Goal: Navigation & Orientation: Find specific page/section

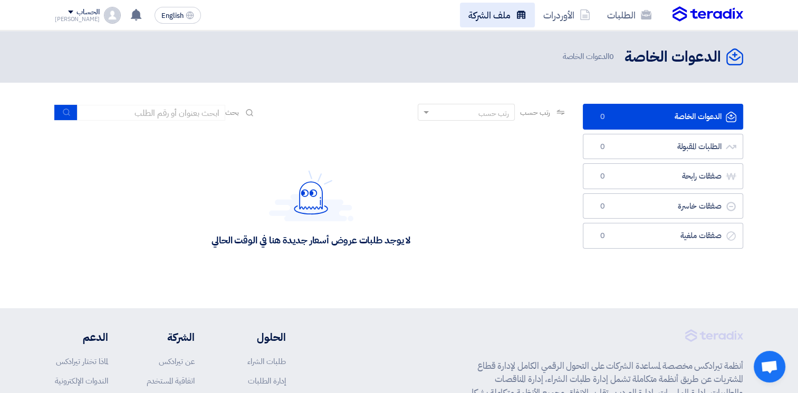
click at [491, 17] on link "ملف الشركة" at bounding box center [497, 15] width 75 height 25
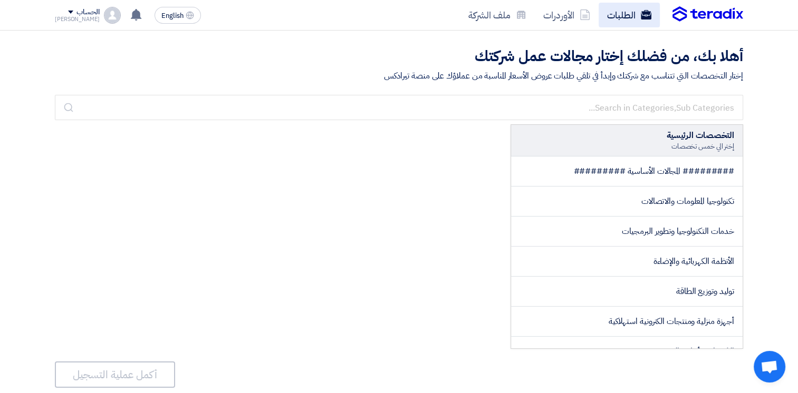
click at [648, 13] on use at bounding box center [645, 14] width 11 height 9
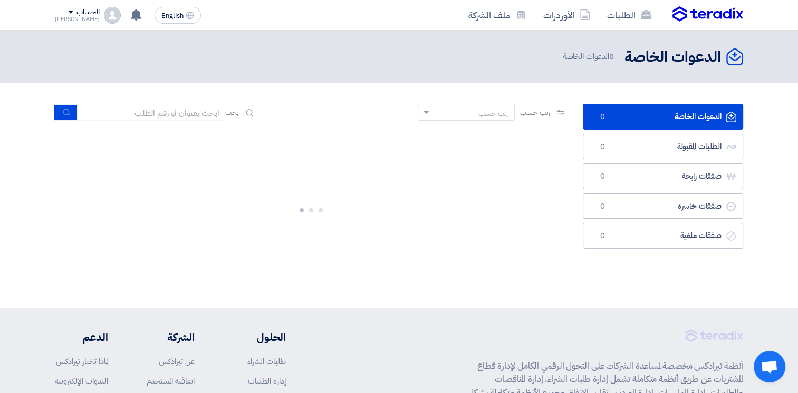
click at [703, 9] on img at bounding box center [707, 14] width 71 height 16
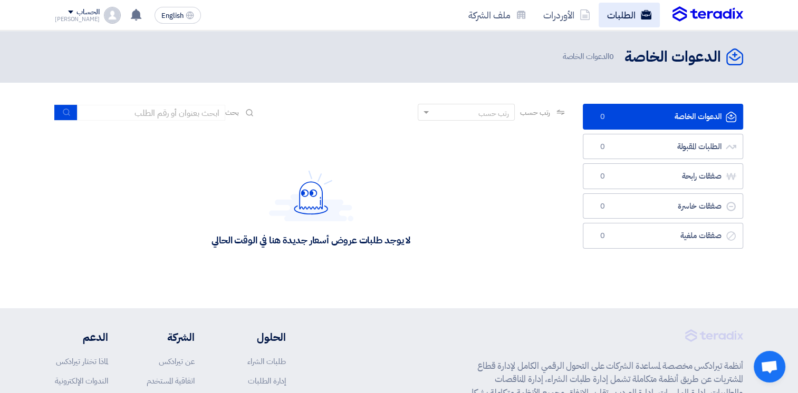
click at [631, 11] on link "الطلبات" at bounding box center [628, 15] width 61 height 25
click at [574, 15] on link "الأوردرات" at bounding box center [566, 15] width 64 height 25
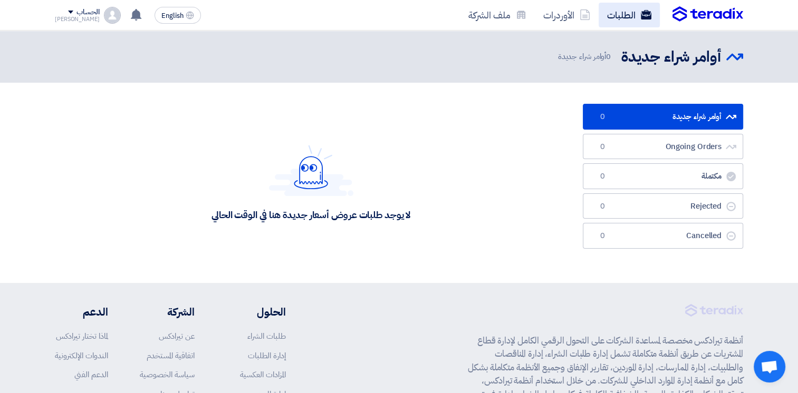
click at [619, 11] on link "الطلبات" at bounding box center [628, 15] width 61 height 25
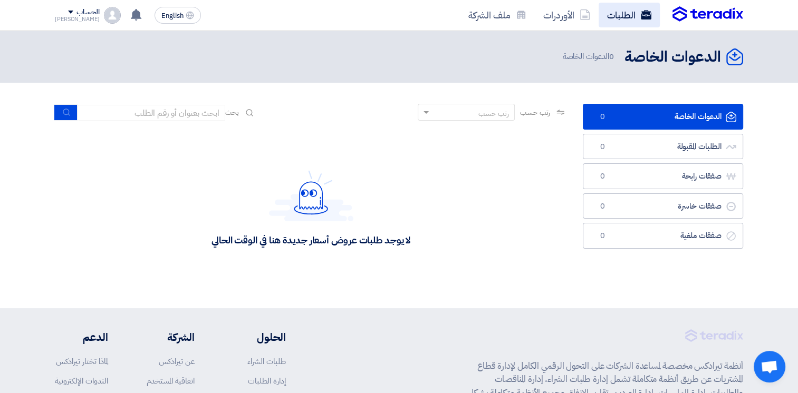
click at [616, 13] on link "الطلبات" at bounding box center [628, 15] width 61 height 25
click at [569, 11] on link "الأوردرات" at bounding box center [566, 15] width 64 height 25
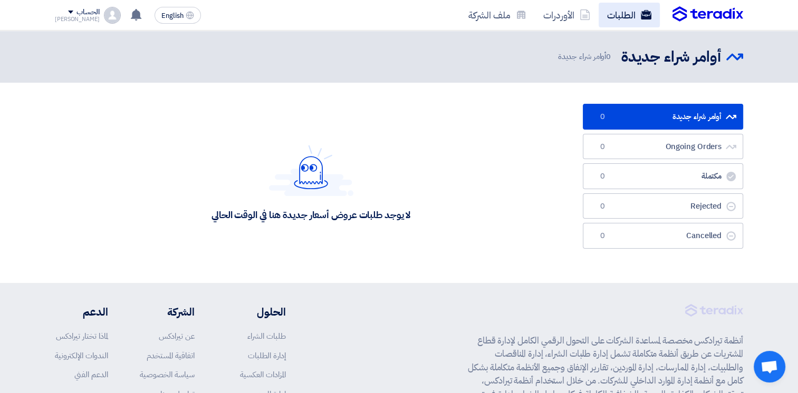
click at [619, 14] on link "الطلبات" at bounding box center [628, 15] width 61 height 25
